Goal: Information Seeking & Learning: Understand process/instructions

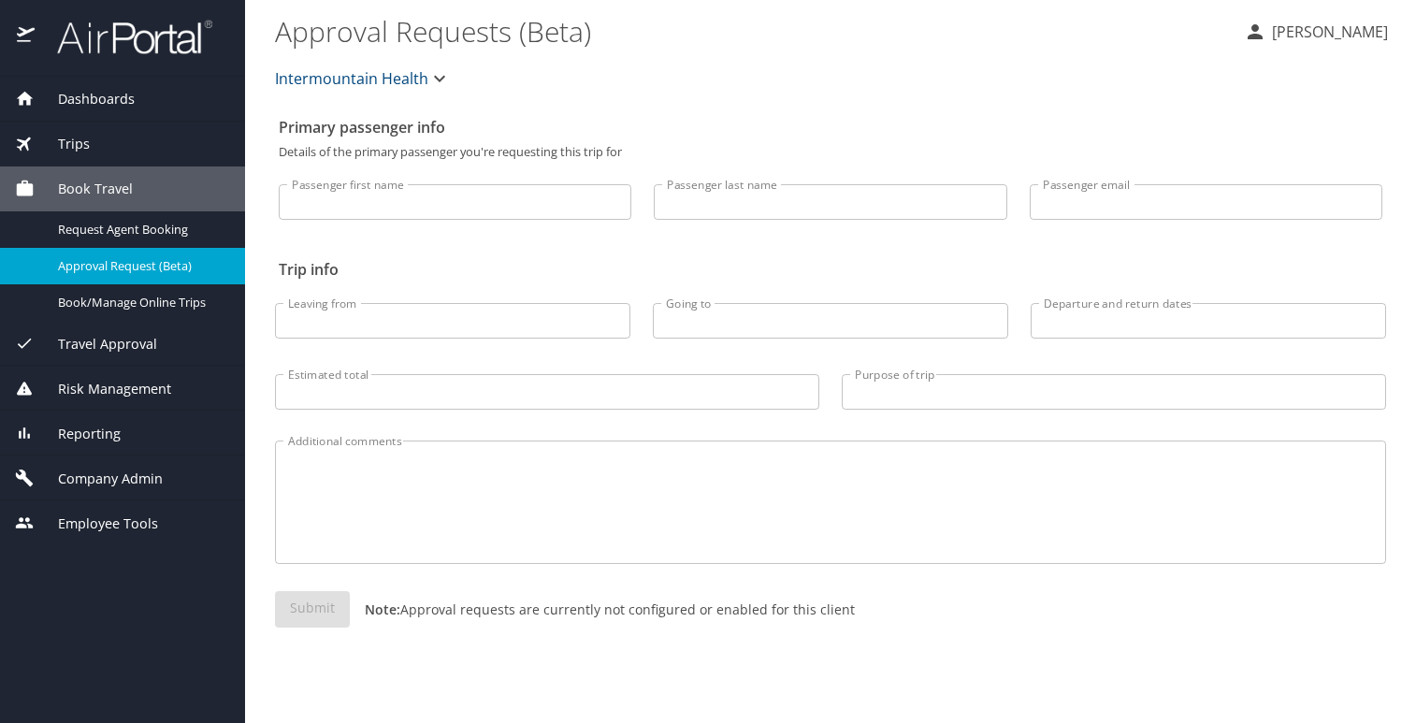
click at [93, 475] on span "Company Admin" at bounding box center [99, 478] width 128 height 21
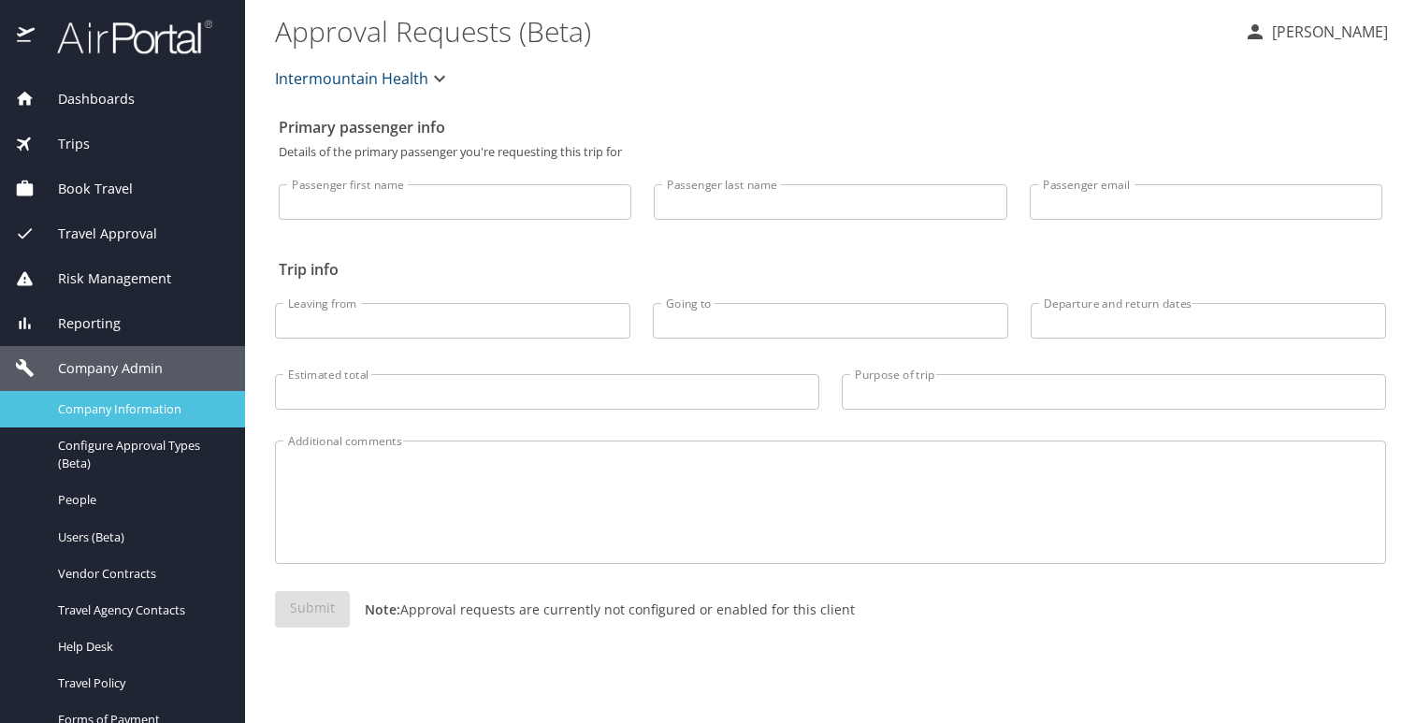
click at [91, 409] on span "Company Information" at bounding box center [140, 409] width 165 height 18
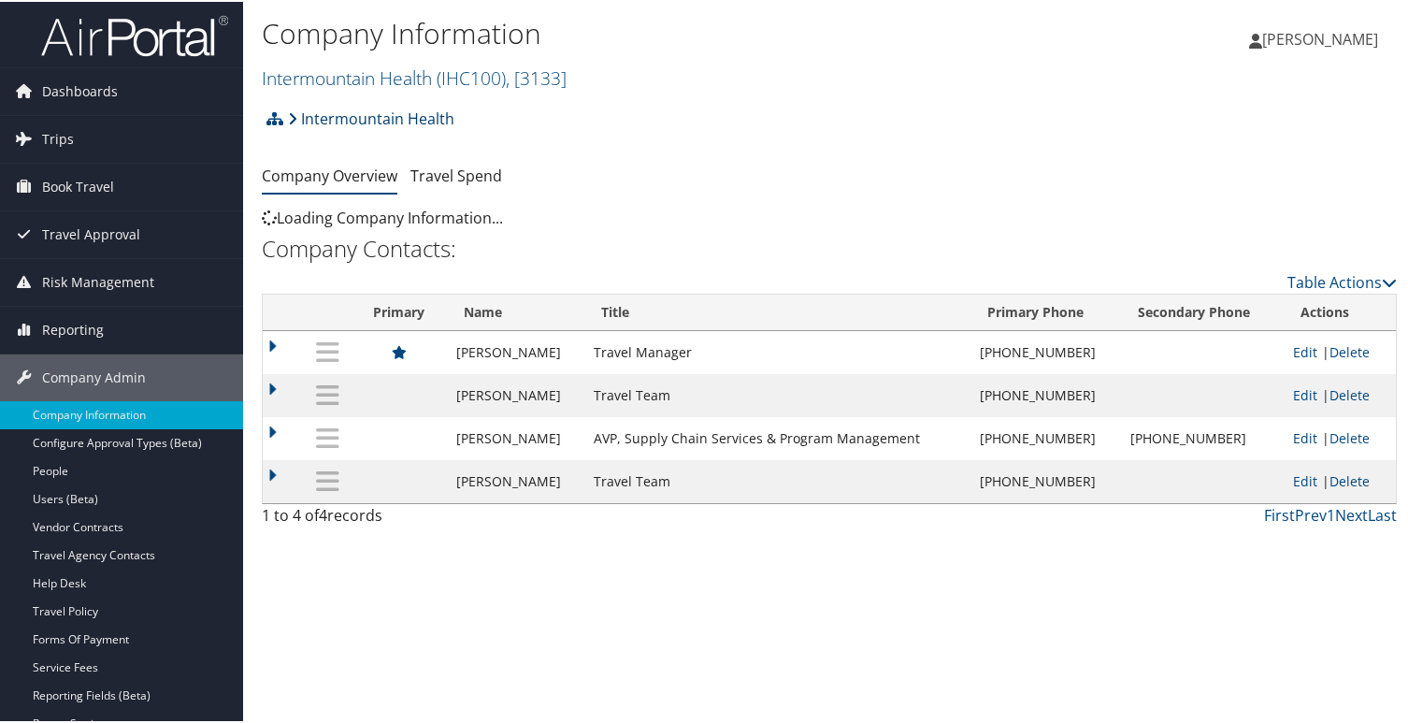
click at [387, 114] on link "Intermountain Health" at bounding box center [371, 116] width 166 height 37
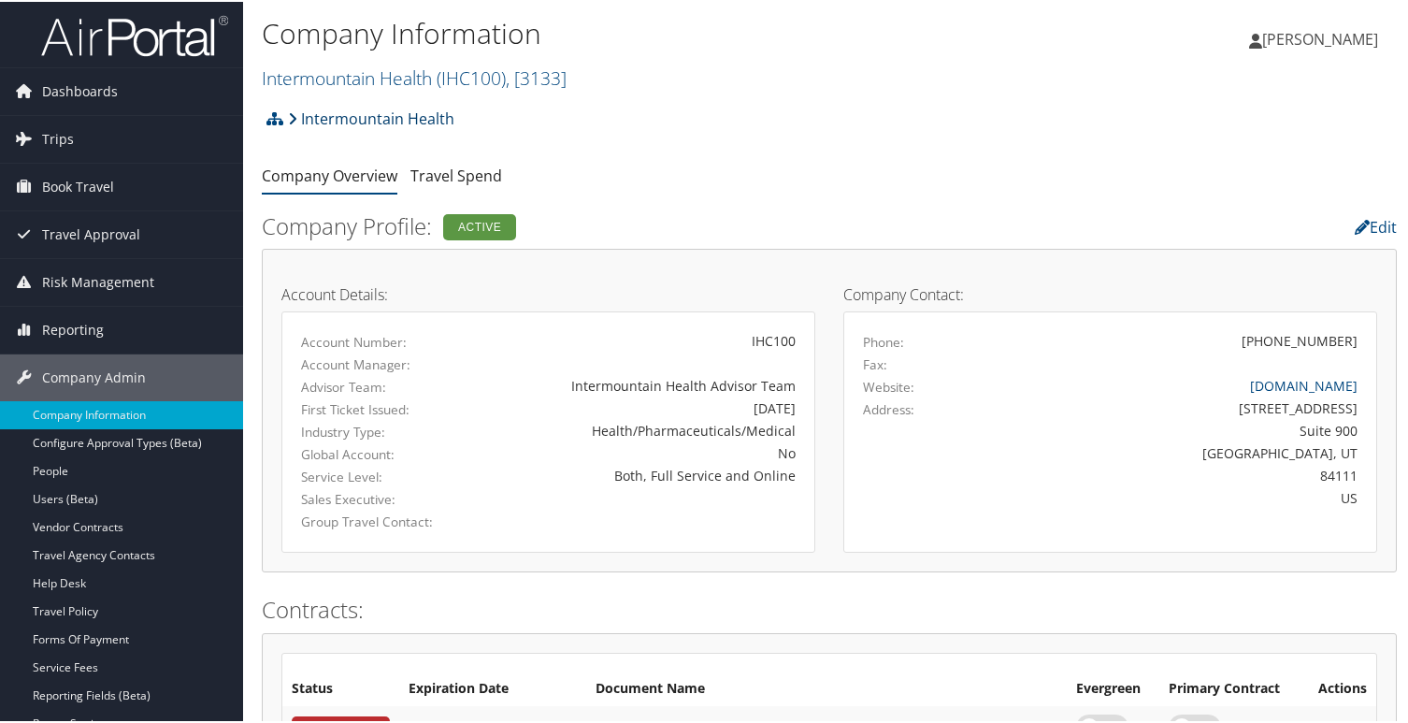
click at [400, 120] on link "Intermountain Health" at bounding box center [371, 116] width 166 height 37
click at [293, 116] on icon at bounding box center [292, 116] width 9 height 15
click at [409, 73] on link "Intermountain Health ( IHC100 ) , [ 3133 ]" at bounding box center [414, 76] width 305 height 25
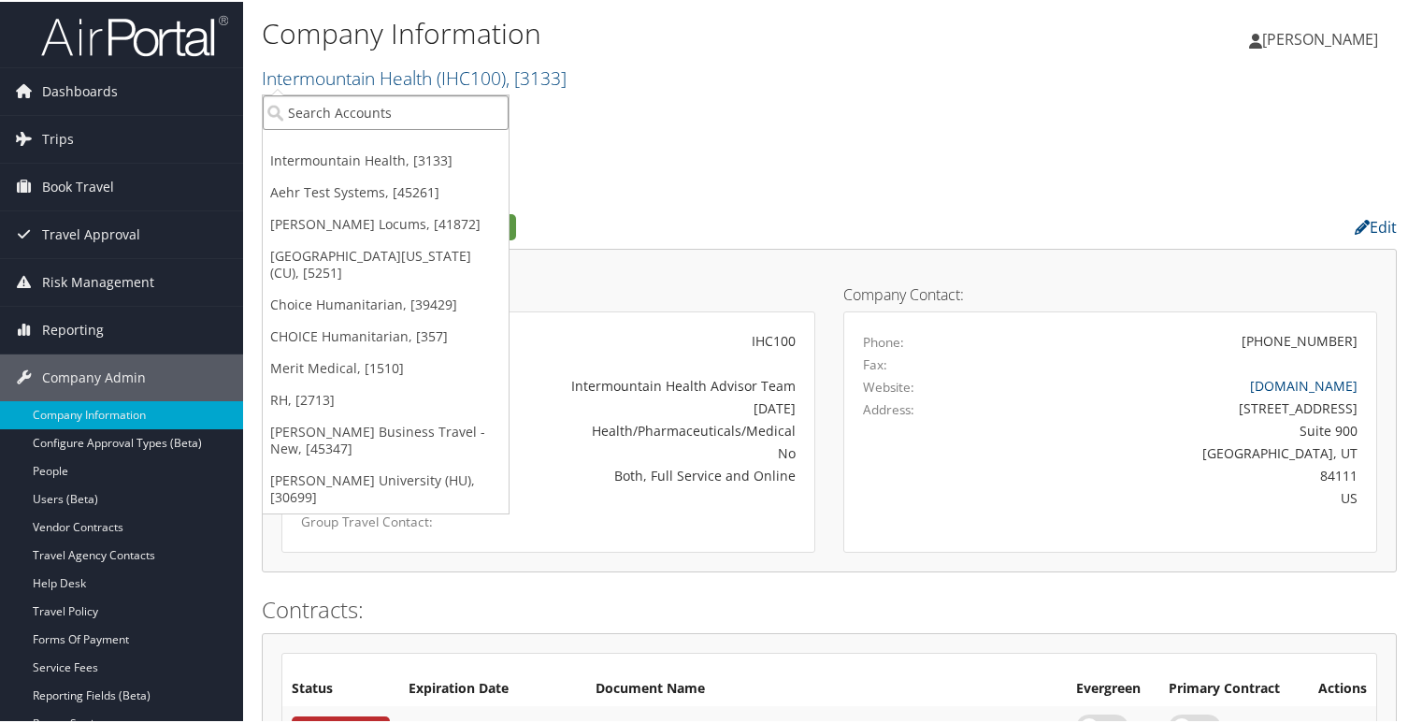
click at [383, 116] on input "search" at bounding box center [386, 111] width 246 height 35
type input "all star"
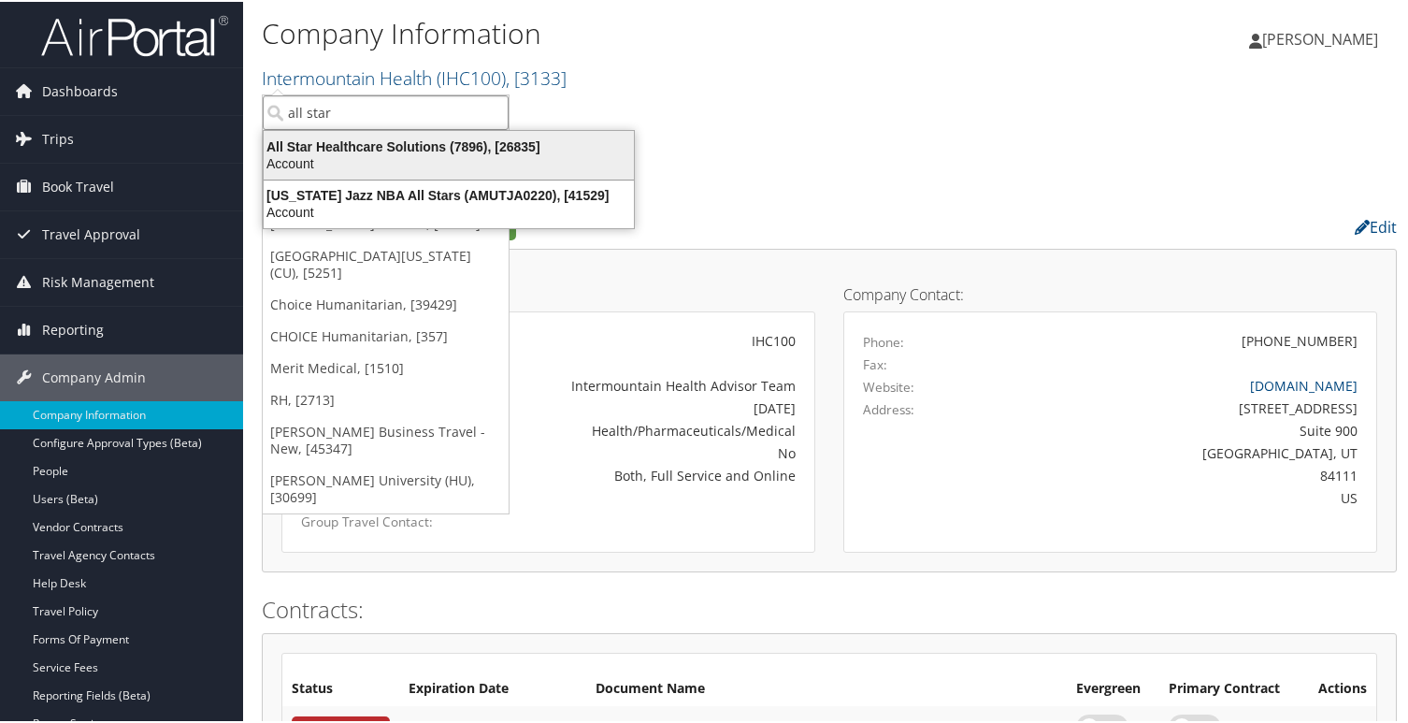
click at [391, 142] on div "All Star Healthcare Solutions (7896), [26835]" at bounding box center [448, 145] width 393 height 17
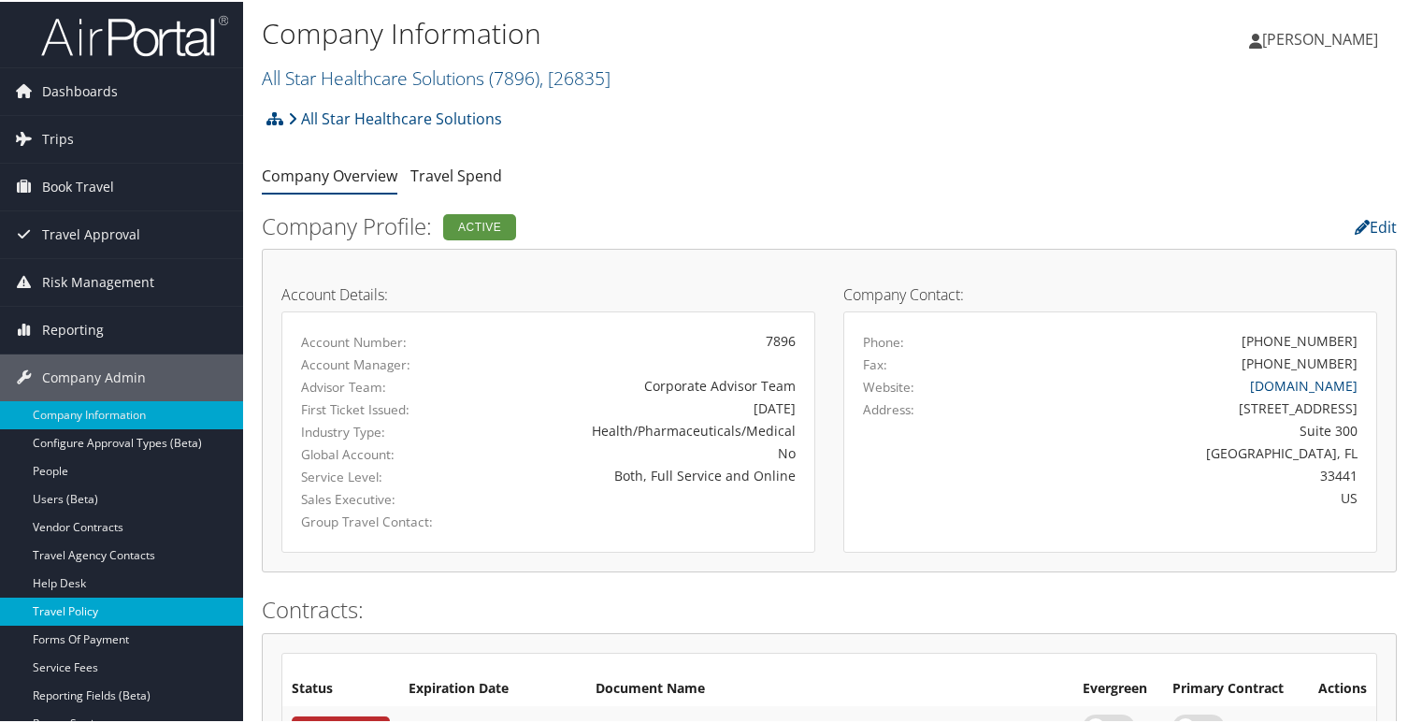
click at [66, 609] on link "Travel Policy" at bounding box center [121, 610] width 243 height 28
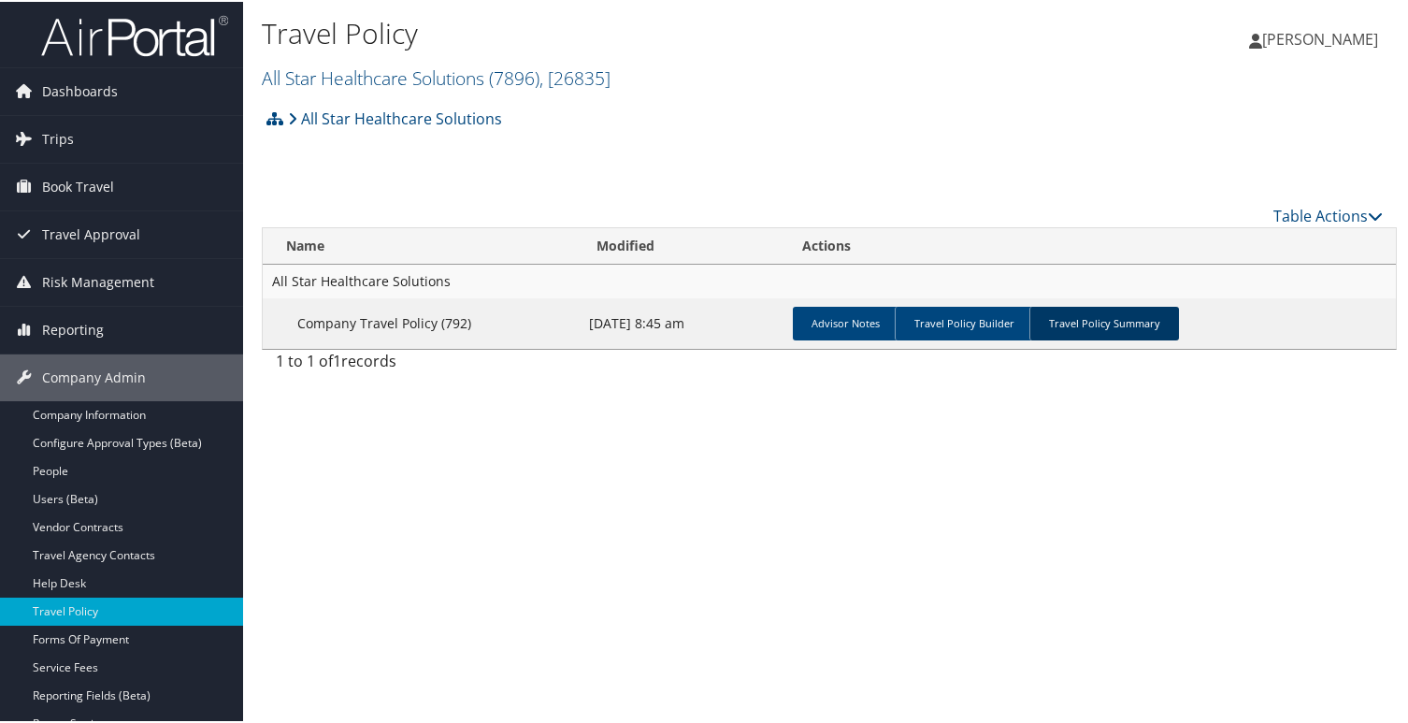
click at [1091, 314] on link "Travel Policy Summary" at bounding box center [1105, 322] width 150 height 34
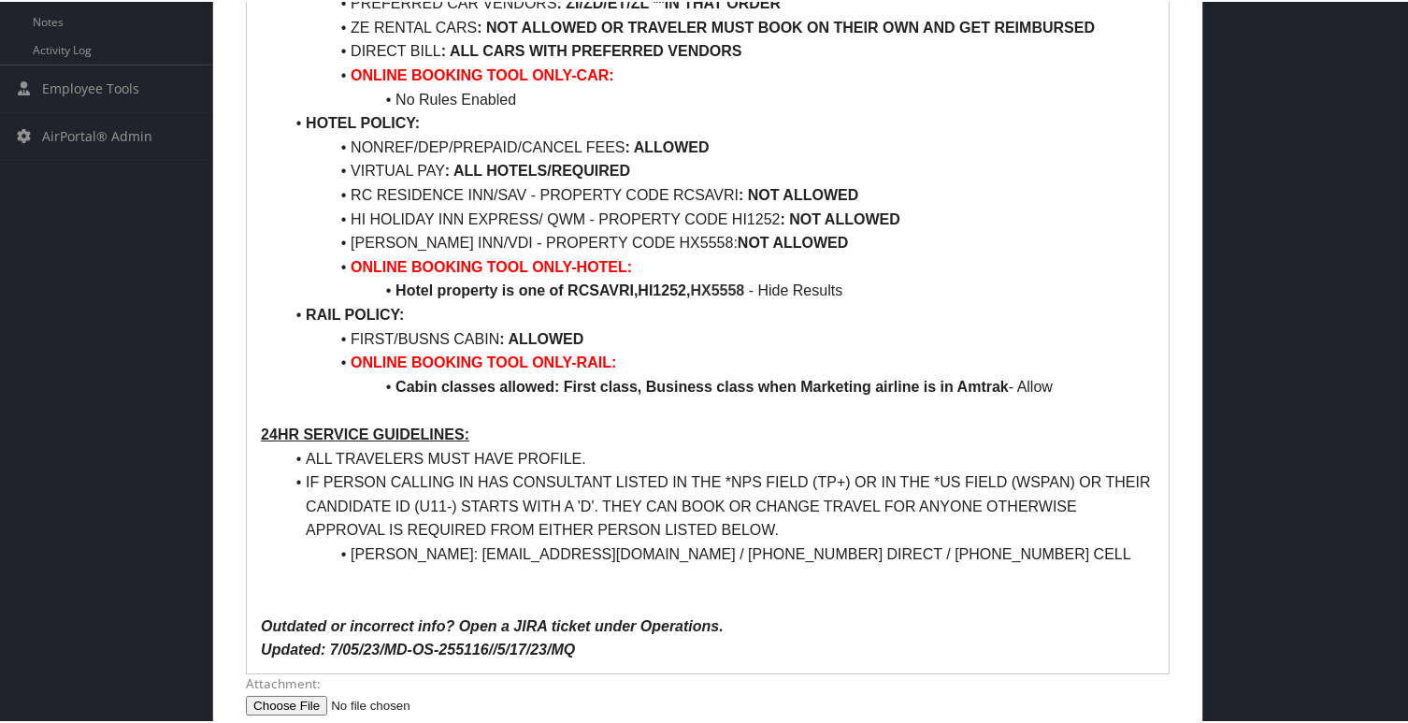
scroll to position [935, 0]
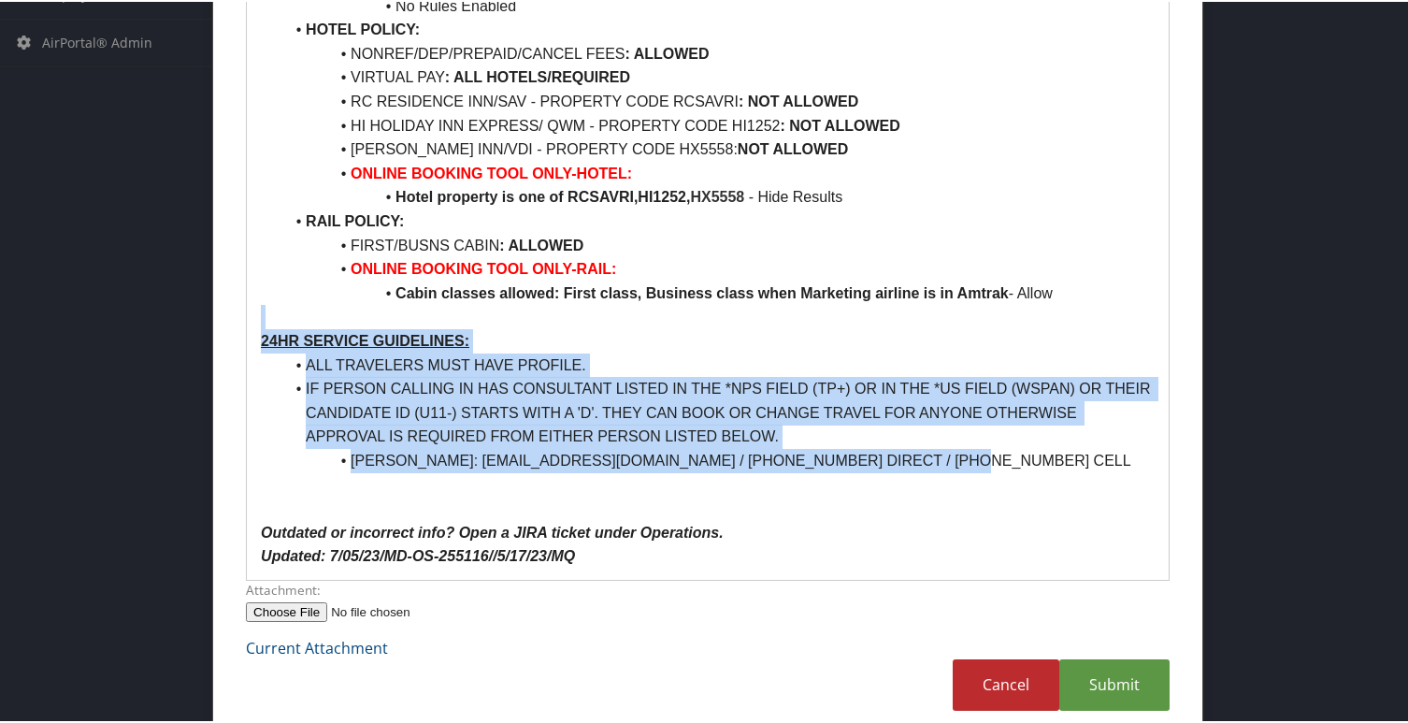
drag, startPoint x: 997, startPoint y: 454, endPoint x: 317, endPoint y: 330, distance: 691.1
copy div "24HR SERVICE GUIDELINES: ALL TRAVELERS MUST HAVE PROFILE. IF PERSON CALLING IN …"
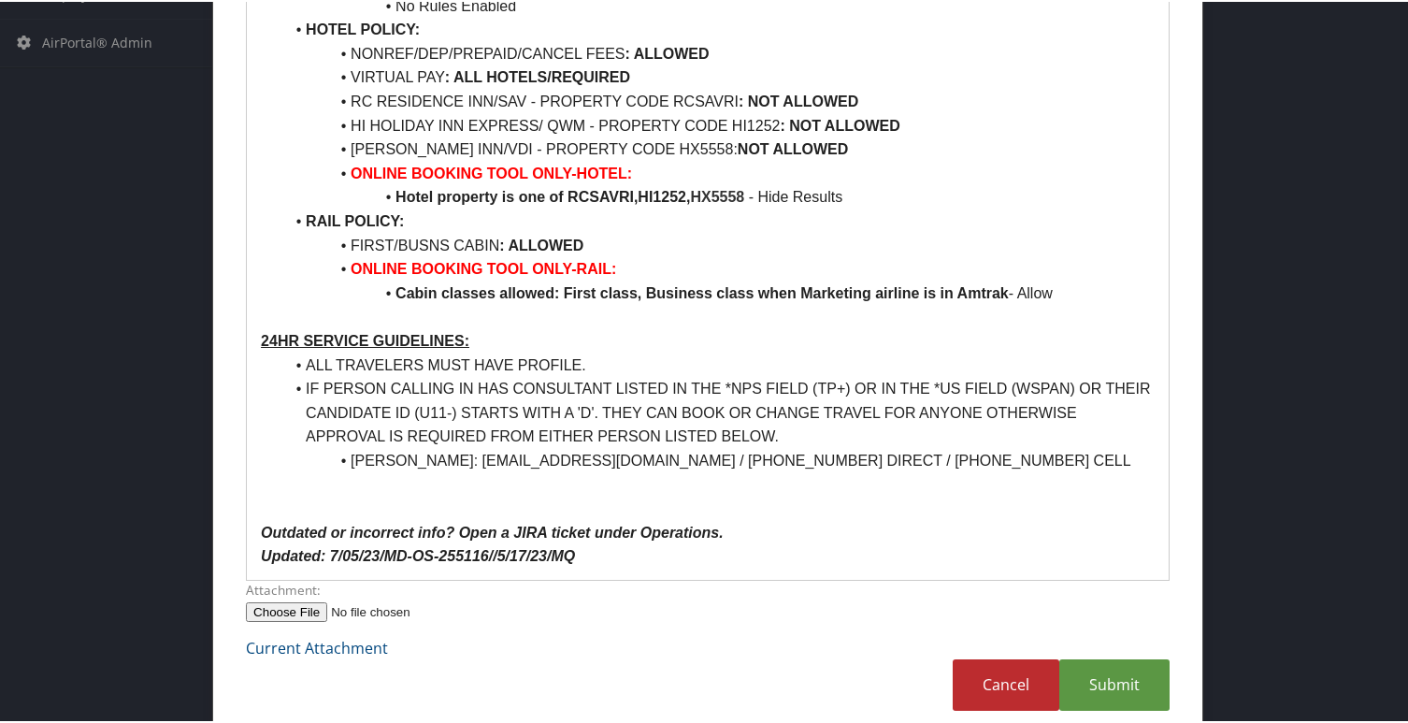
click at [737, 623] on div "Attachment:" at bounding box center [708, 607] width 952 height 56
